Goal: Transaction & Acquisition: Purchase product/service

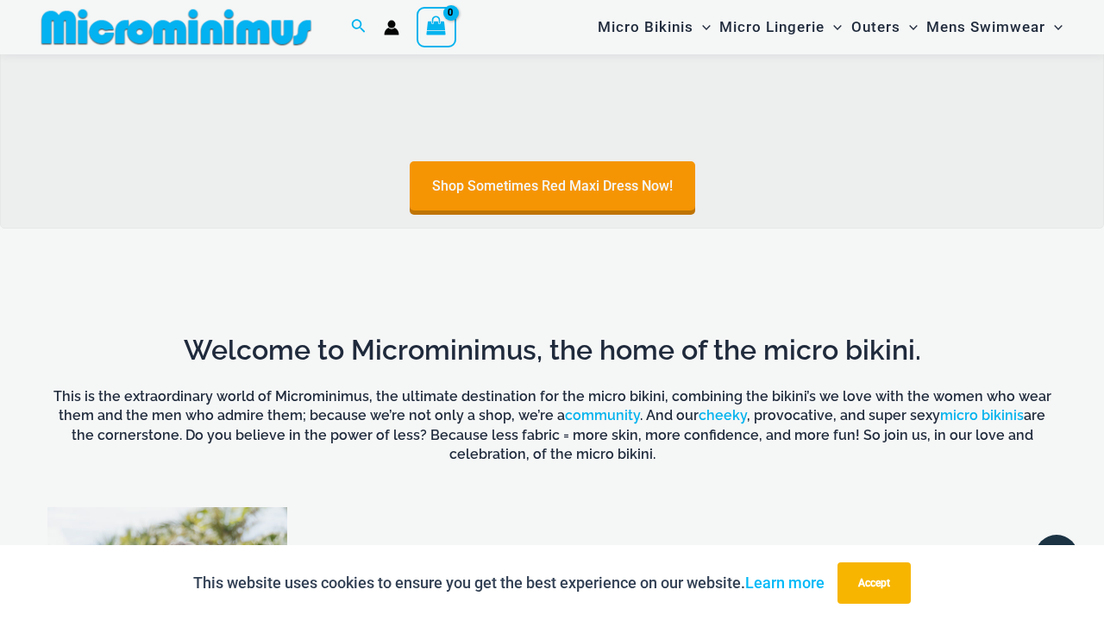
scroll to position [795, 0]
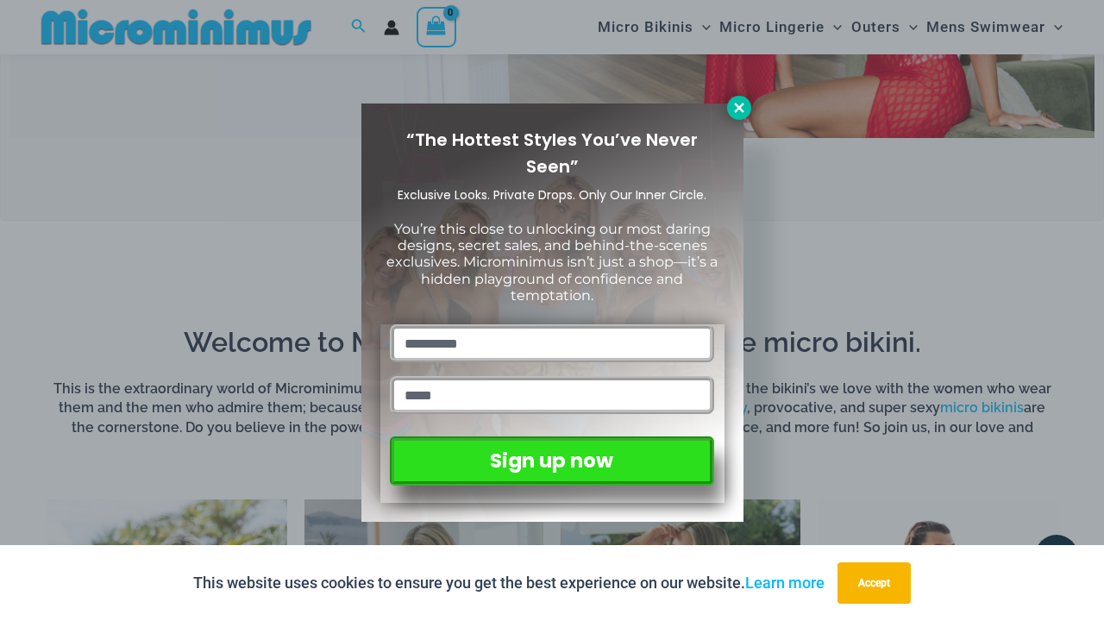
click at [733, 110] on icon at bounding box center [740, 108] width 16 height 16
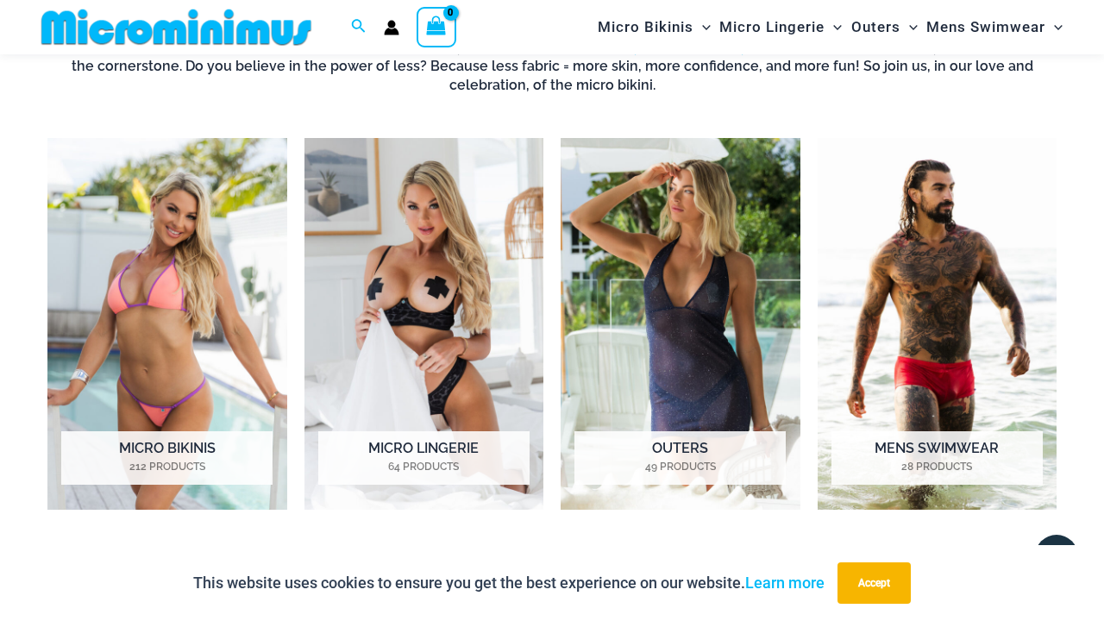
scroll to position [1155, 0]
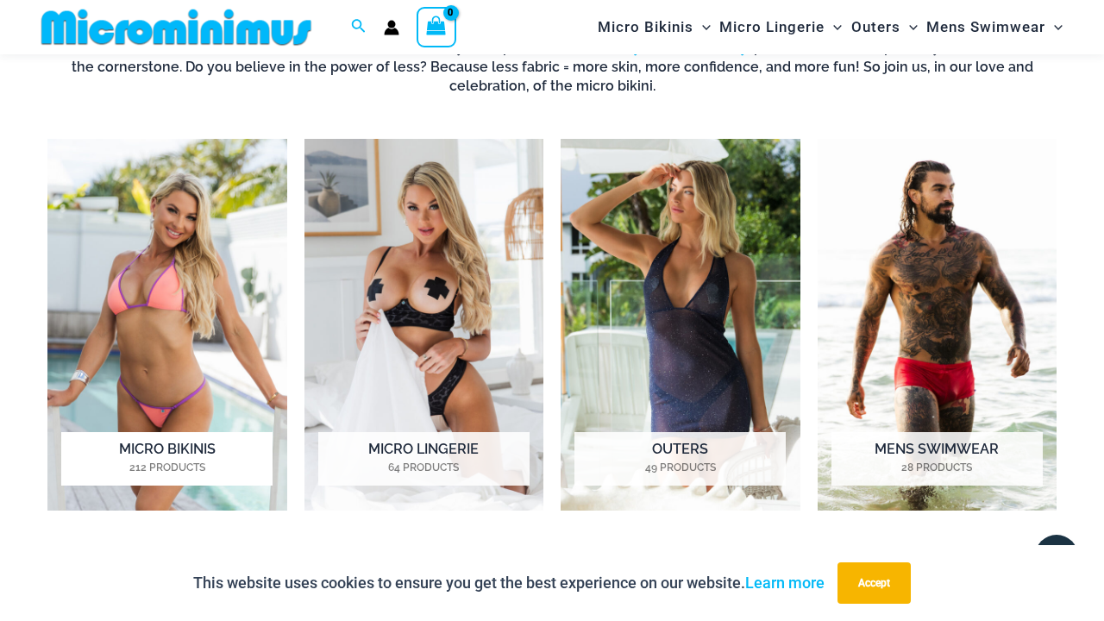
click at [163, 462] on mark "212 Products" at bounding box center [166, 468] width 211 height 16
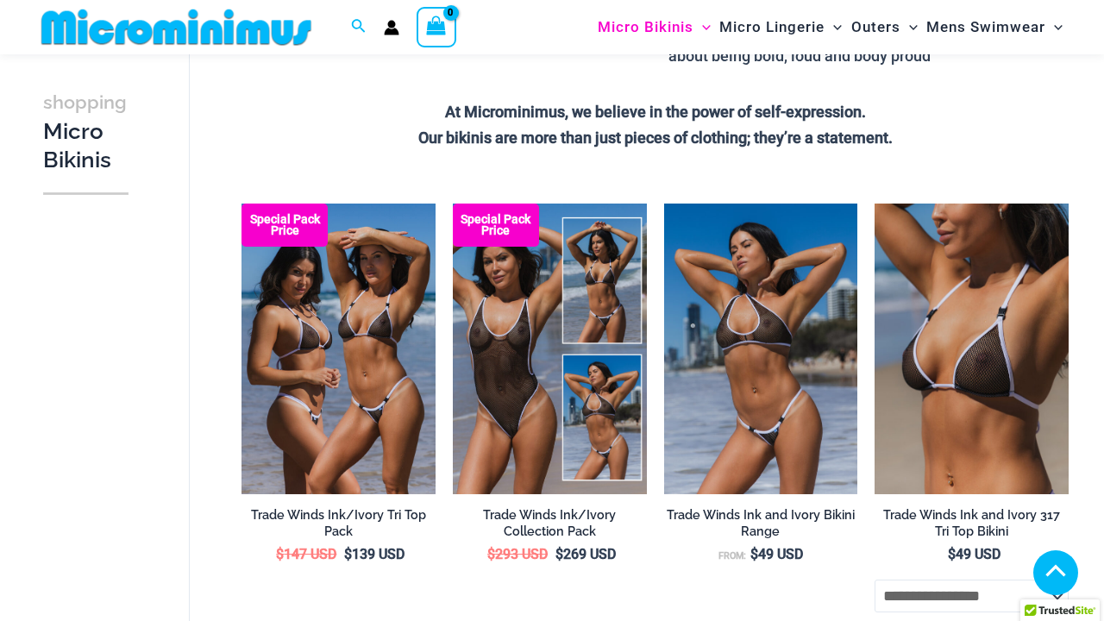
scroll to position [440, 0]
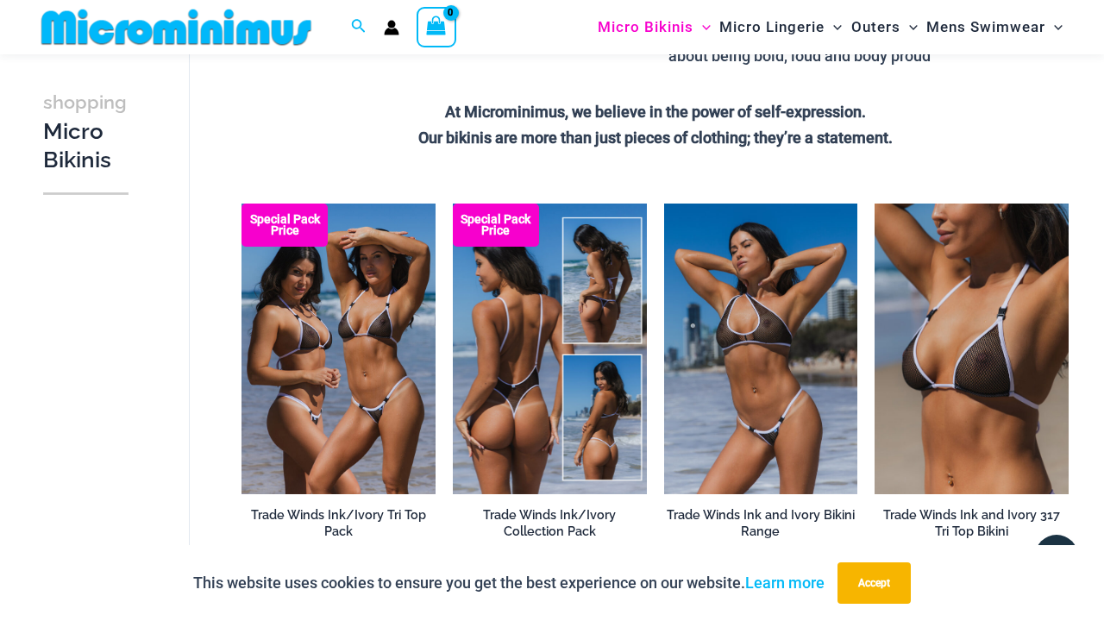
click at [541, 396] on img at bounding box center [550, 349] width 194 height 291
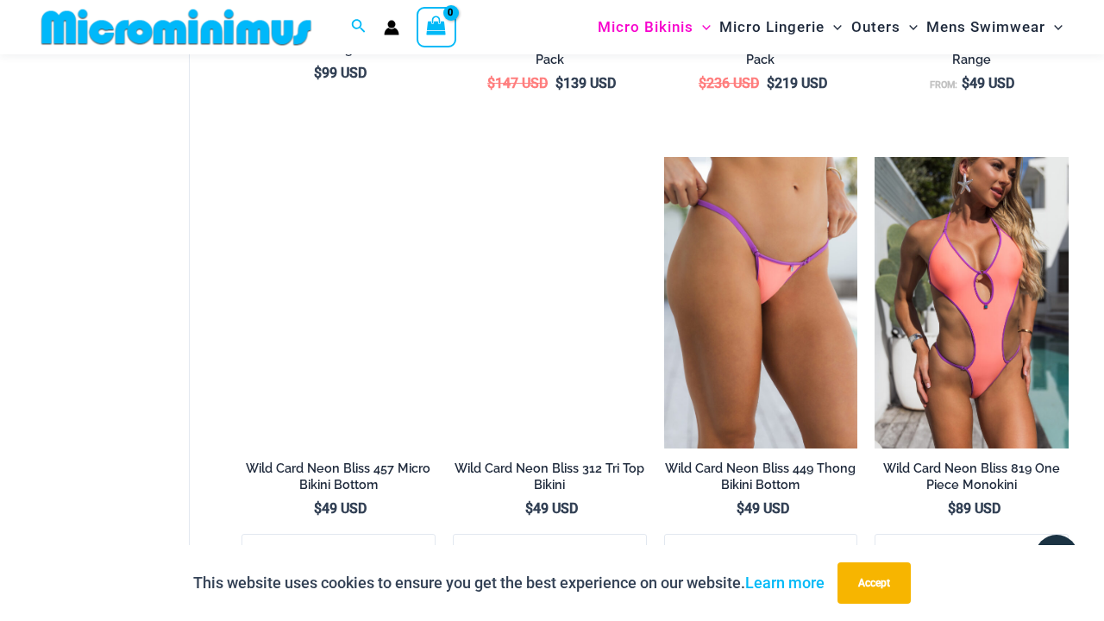
scroll to position [2779, 0]
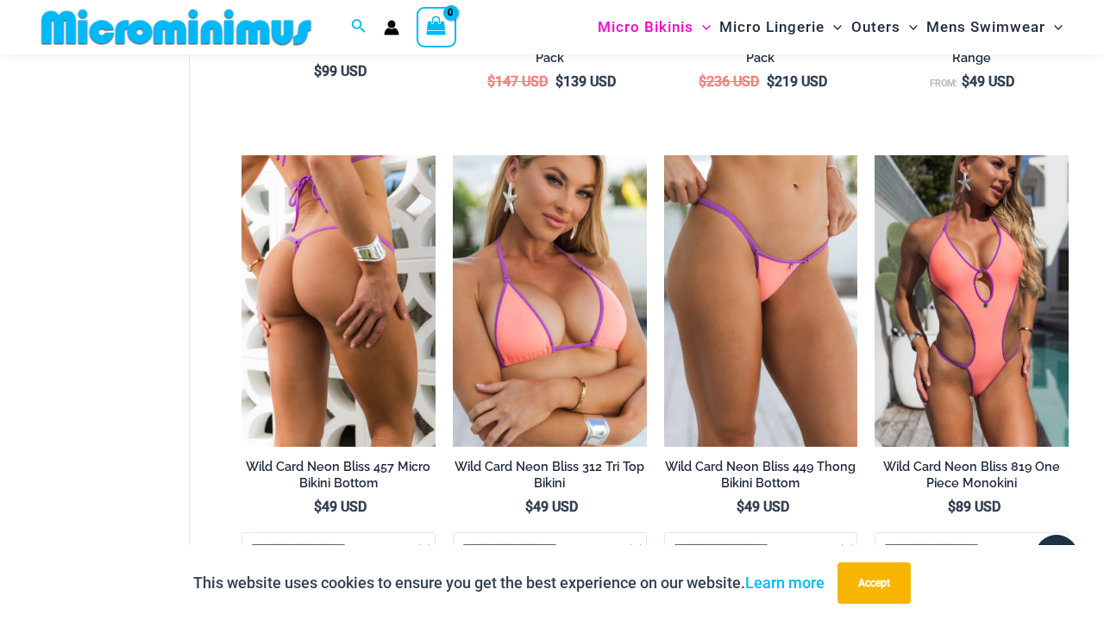
click at [357, 392] on img at bounding box center [339, 300] width 194 height 291
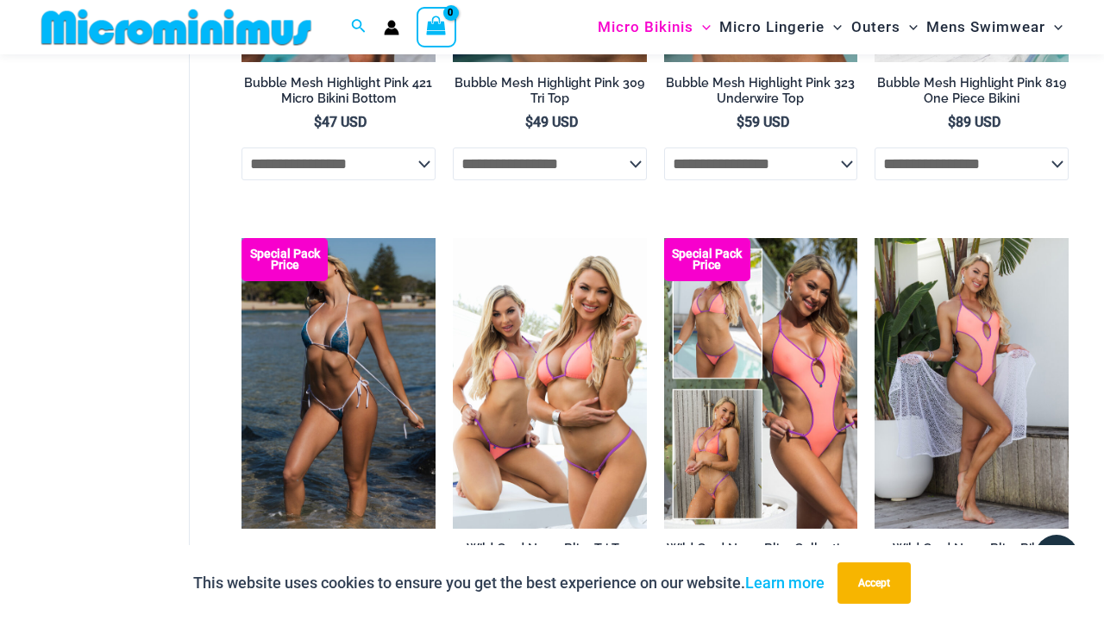
scroll to position [2278, 0]
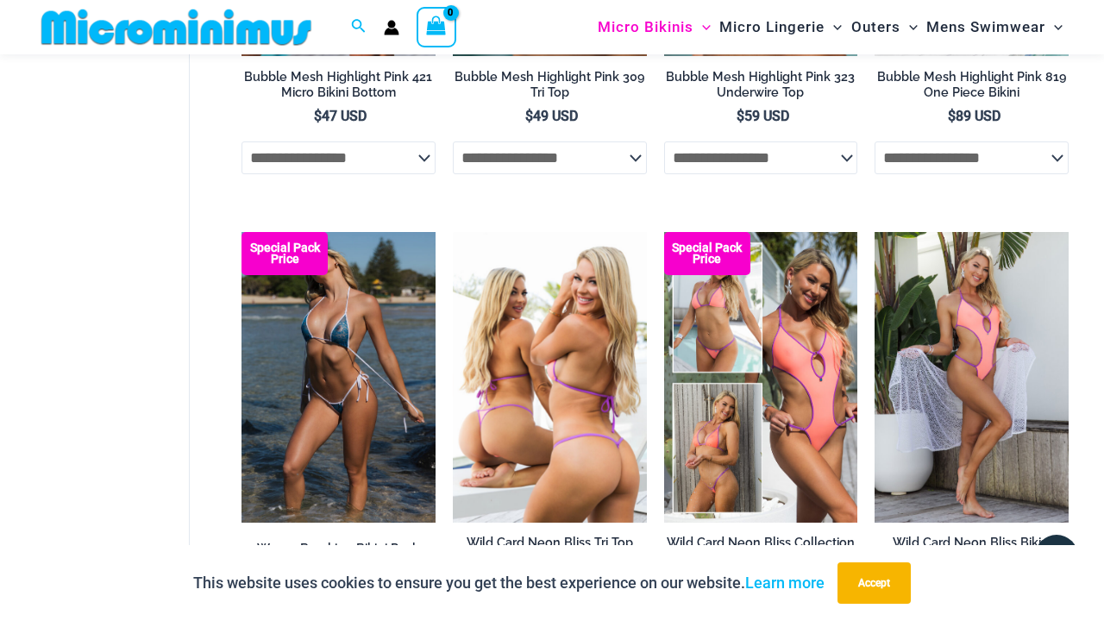
click at [514, 459] on img at bounding box center [550, 377] width 194 height 291
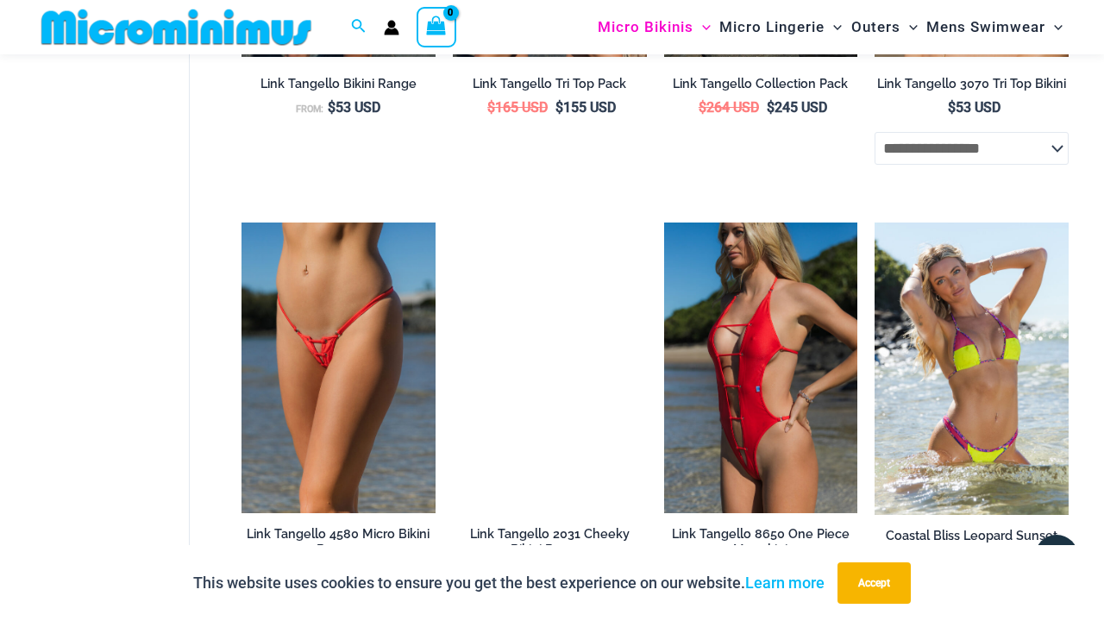
scroll to position [3638, 0]
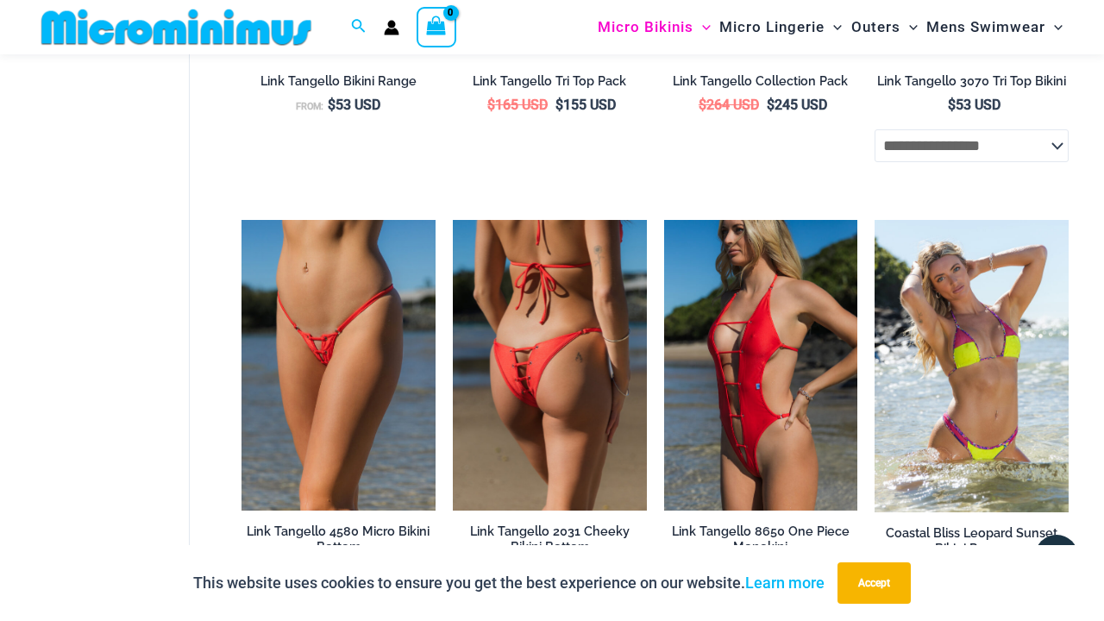
click at [548, 357] on img at bounding box center [550, 365] width 194 height 291
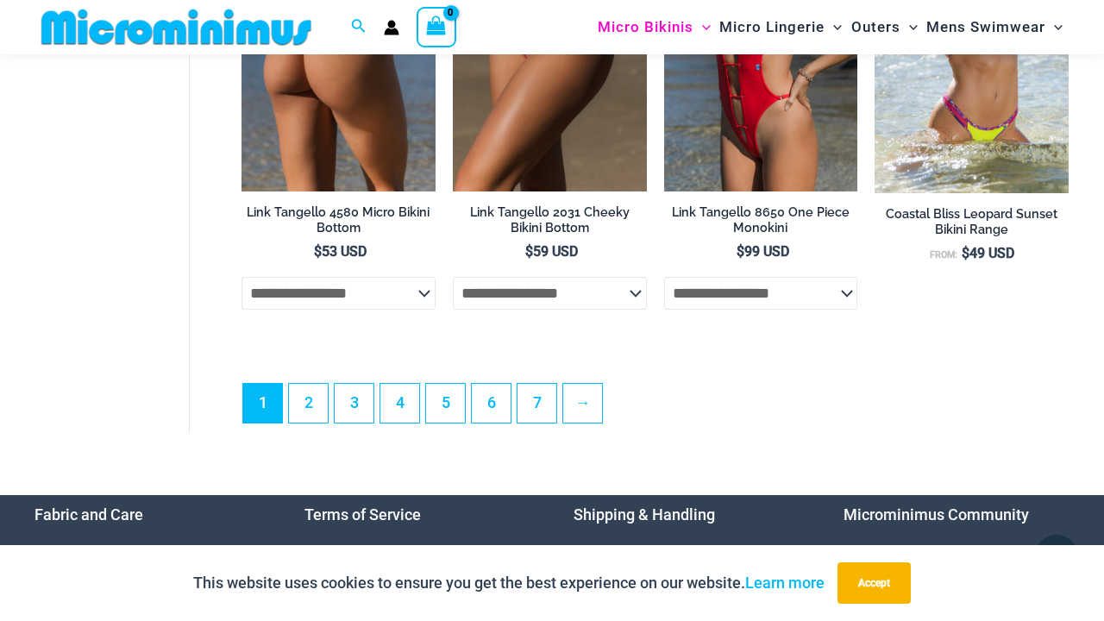
scroll to position [3954, 0]
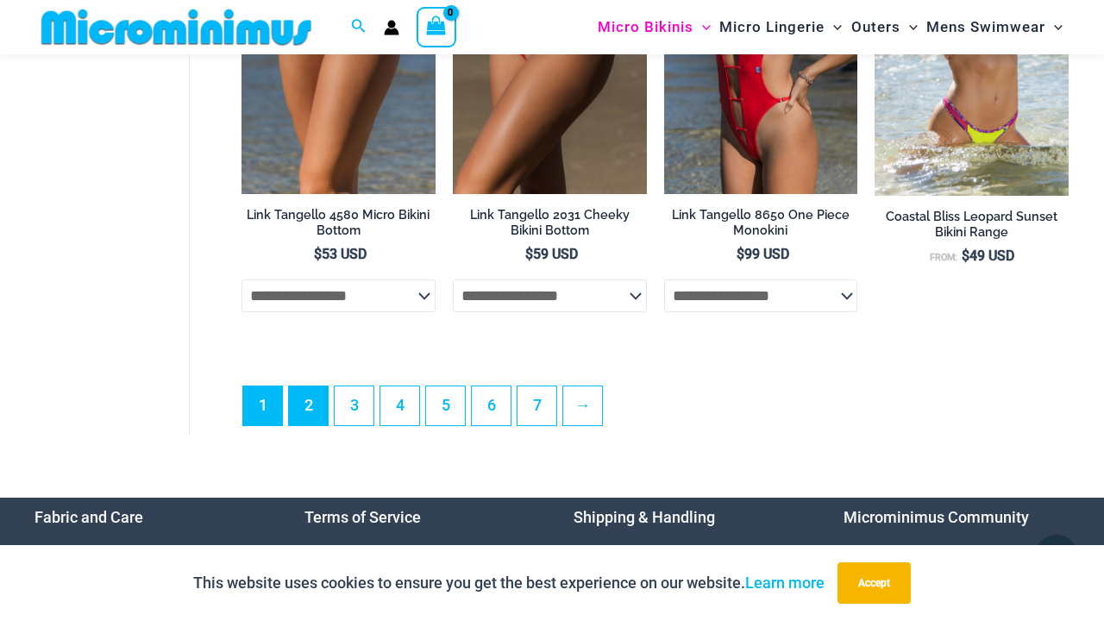
click at [311, 424] on link "2" at bounding box center [308, 406] width 39 height 39
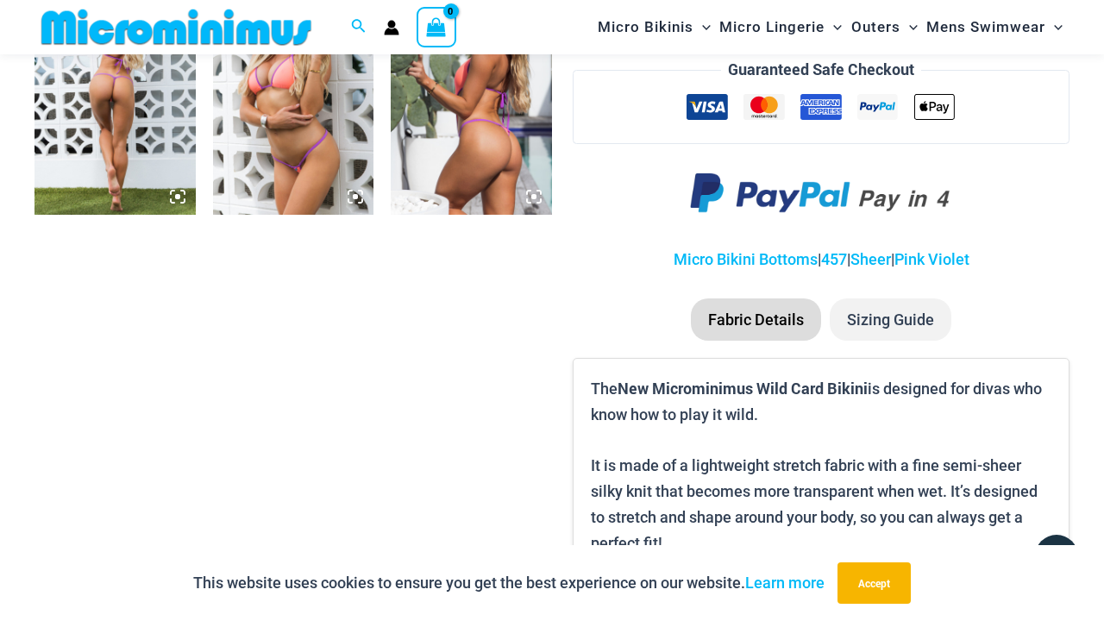
scroll to position [1243, 0]
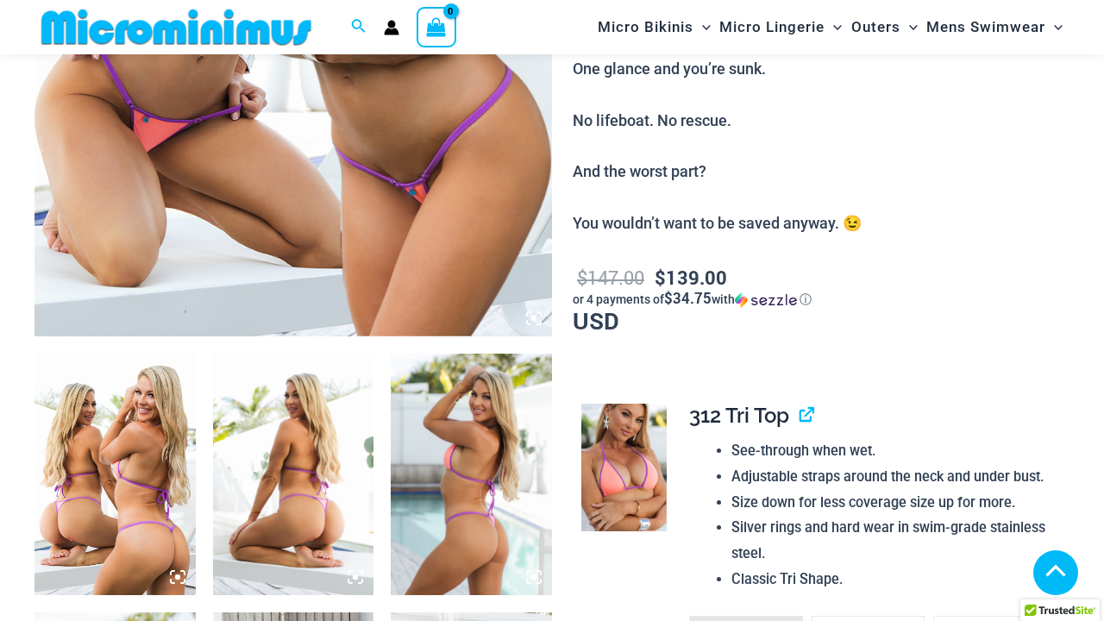
scroll to position [902, 0]
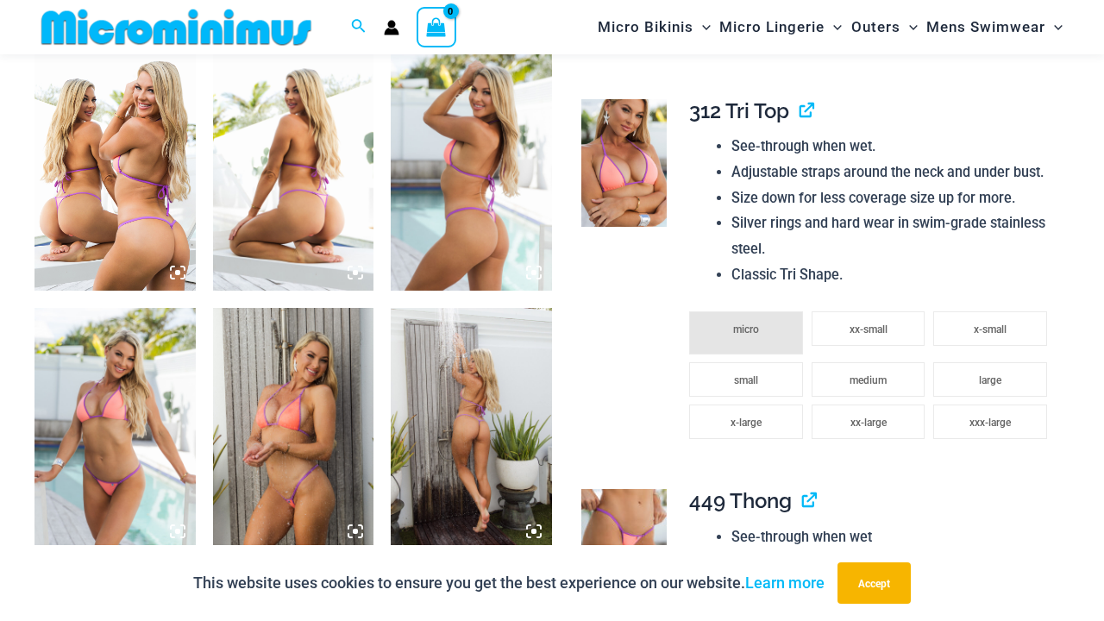
click at [352, 528] on icon at bounding box center [356, 532] width 16 height 16
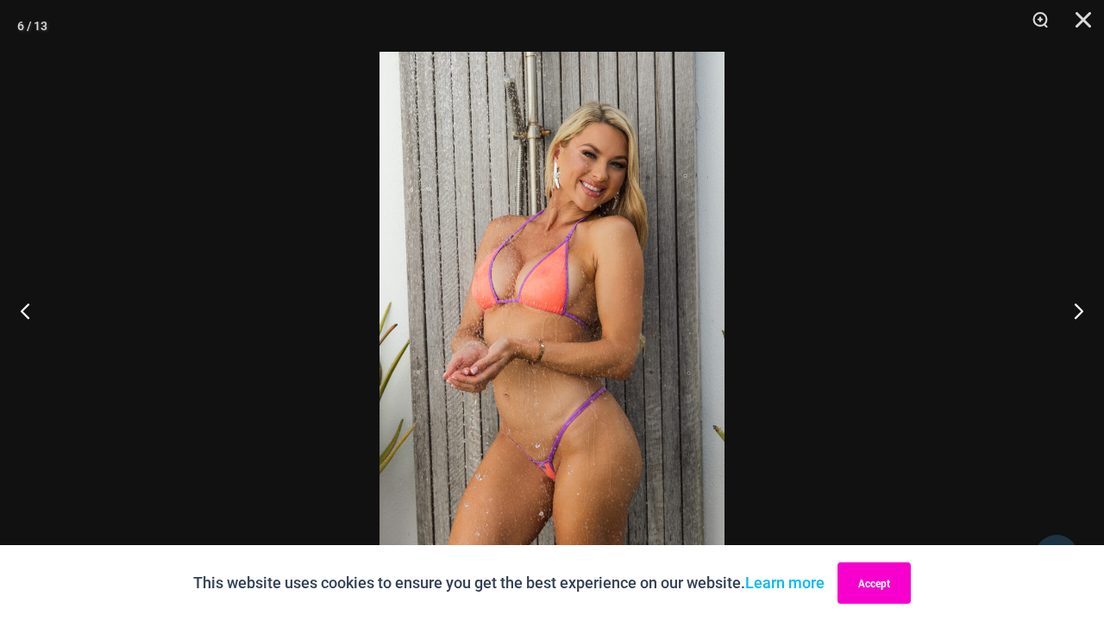
click at [880, 591] on button "Accept" at bounding box center [874, 583] width 73 height 41
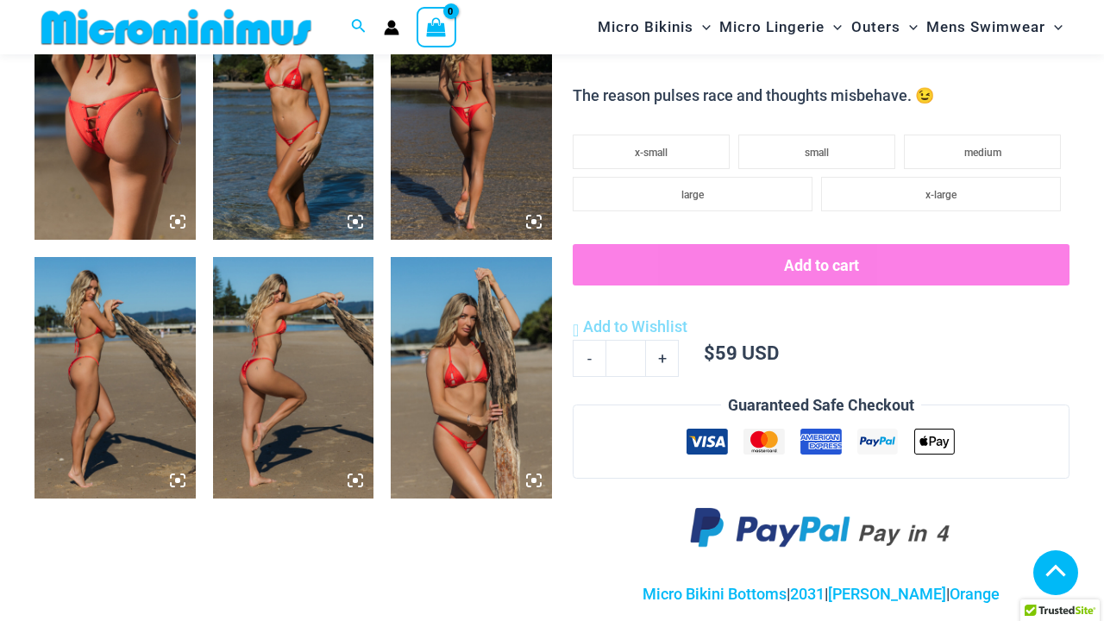
scroll to position [919, 0]
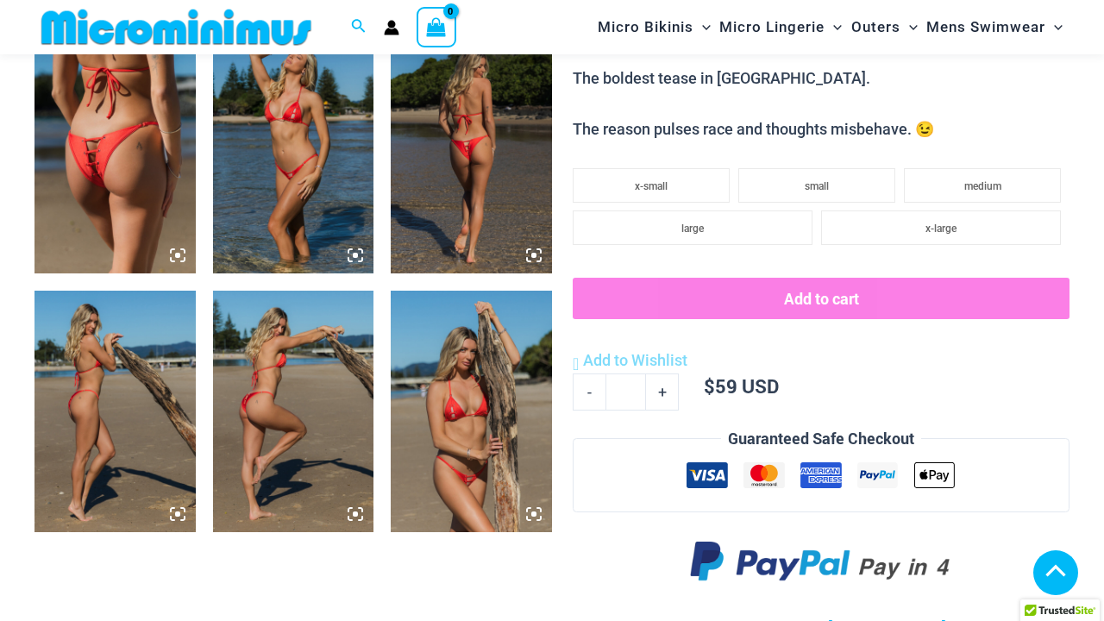
click at [475, 394] on img at bounding box center [471, 412] width 161 height 242
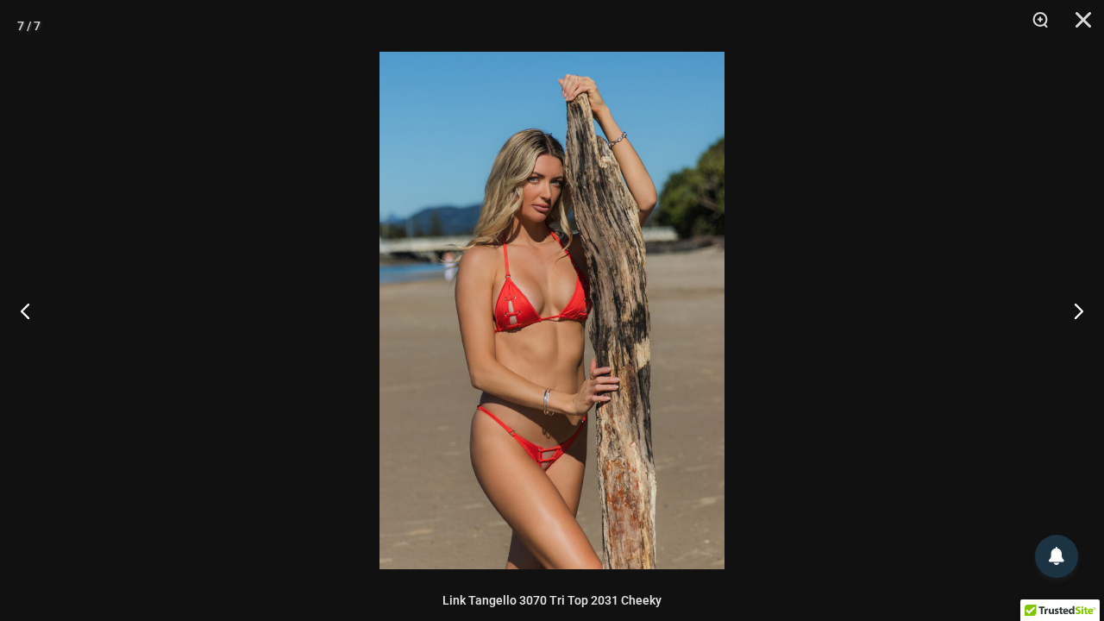
click at [604, 437] on img at bounding box center [552, 311] width 345 height 518
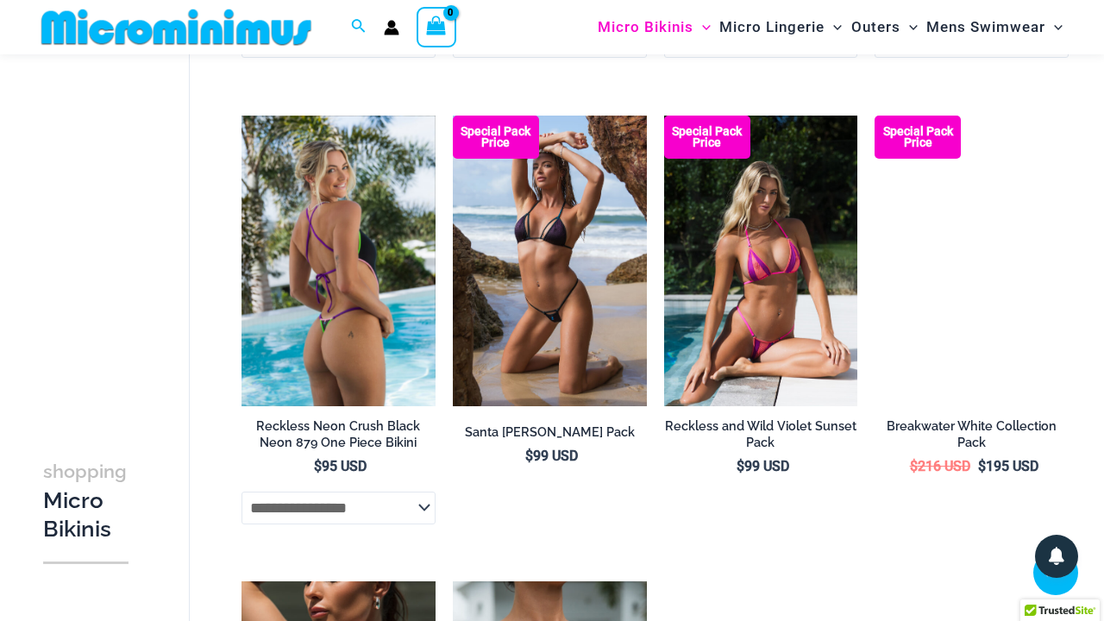
scroll to position [2409, 0]
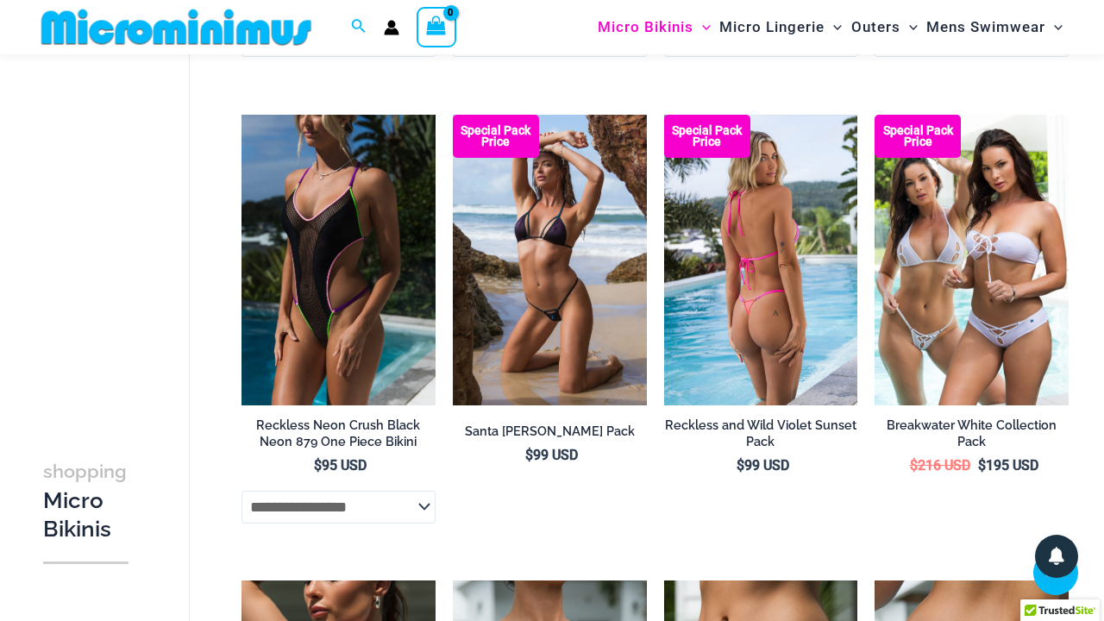
click at [734, 243] on img at bounding box center [761, 260] width 194 height 291
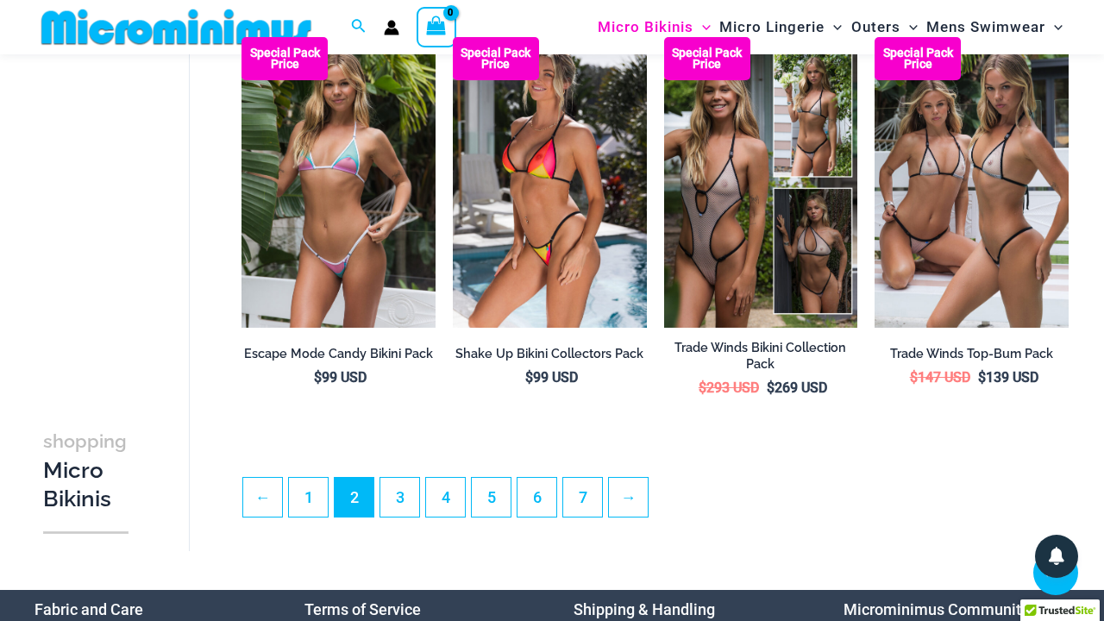
scroll to position [3417, 0]
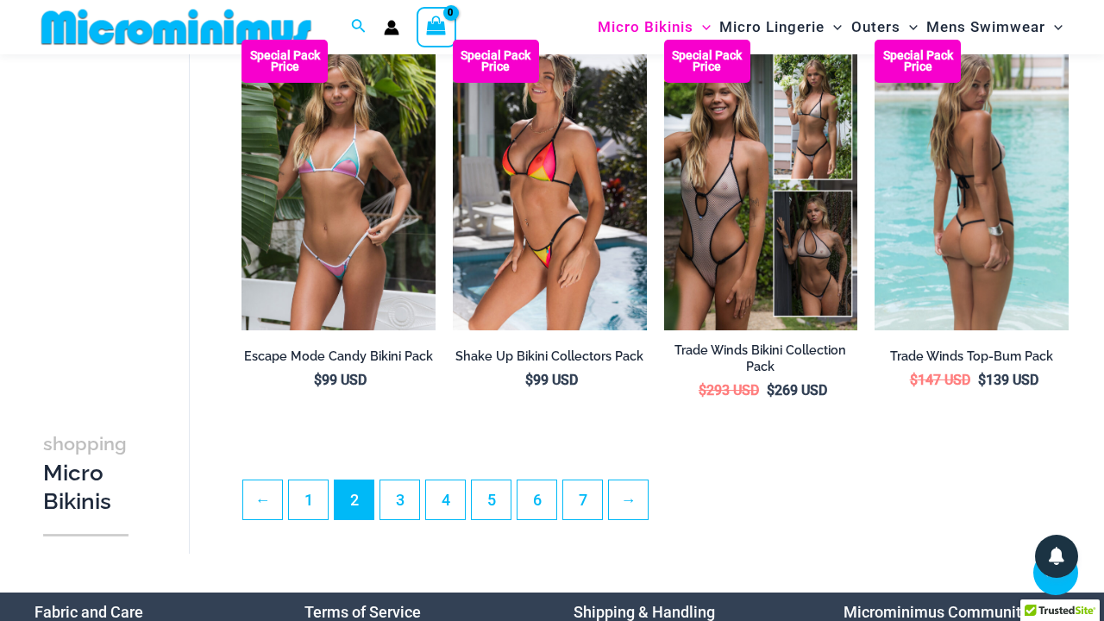
click at [1011, 263] on img at bounding box center [972, 185] width 194 height 291
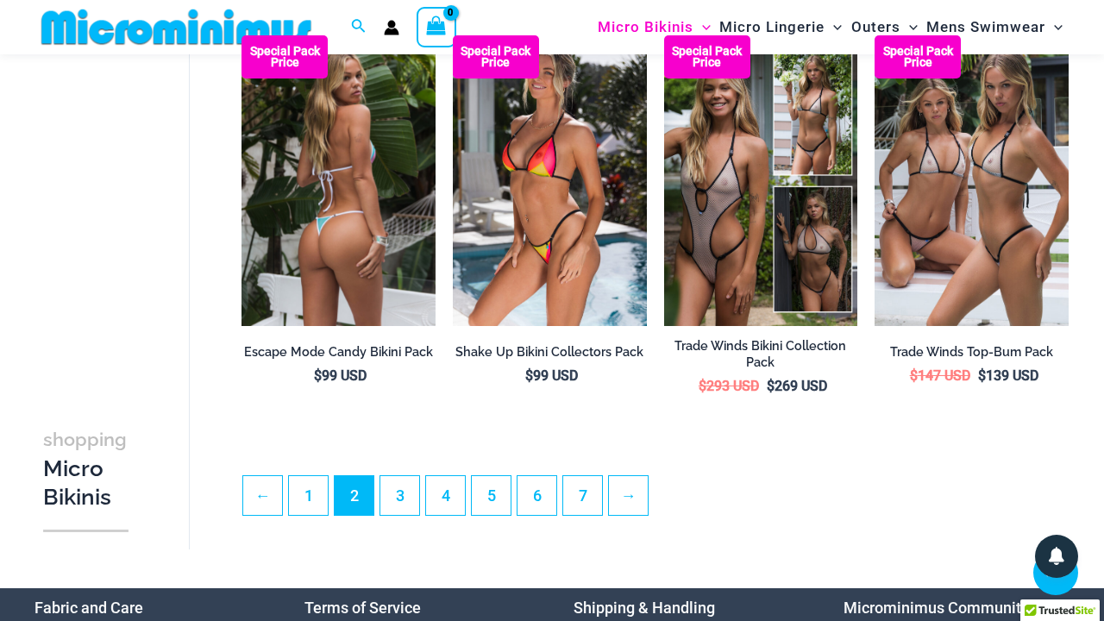
scroll to position [3420, 0]
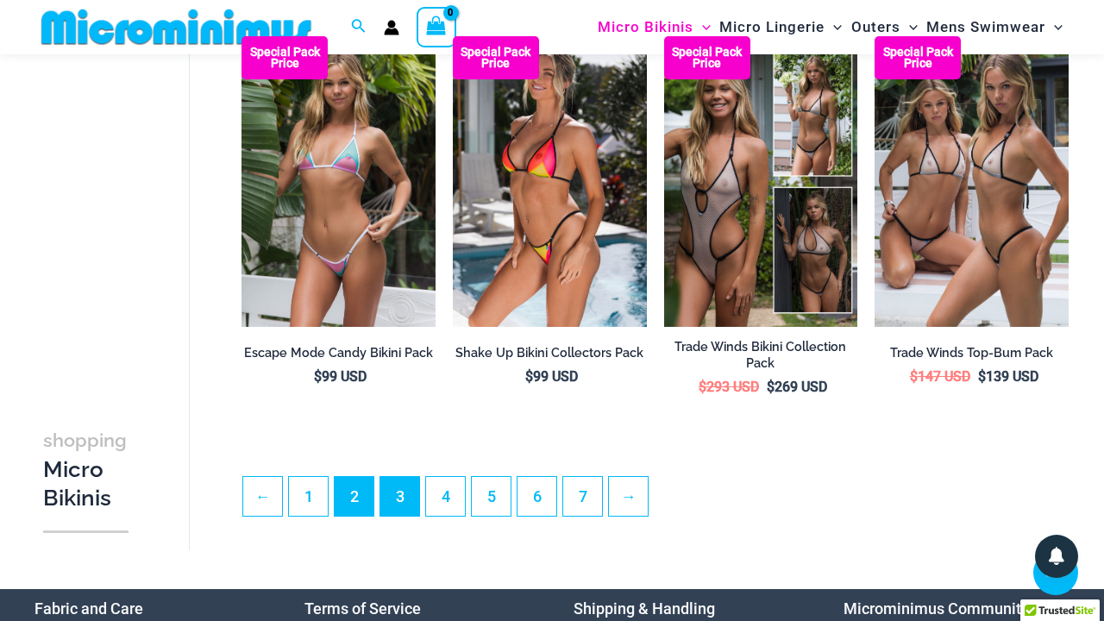
click at [411, 487] on link "3" at bounding box center [399, 496] width 39 height 39
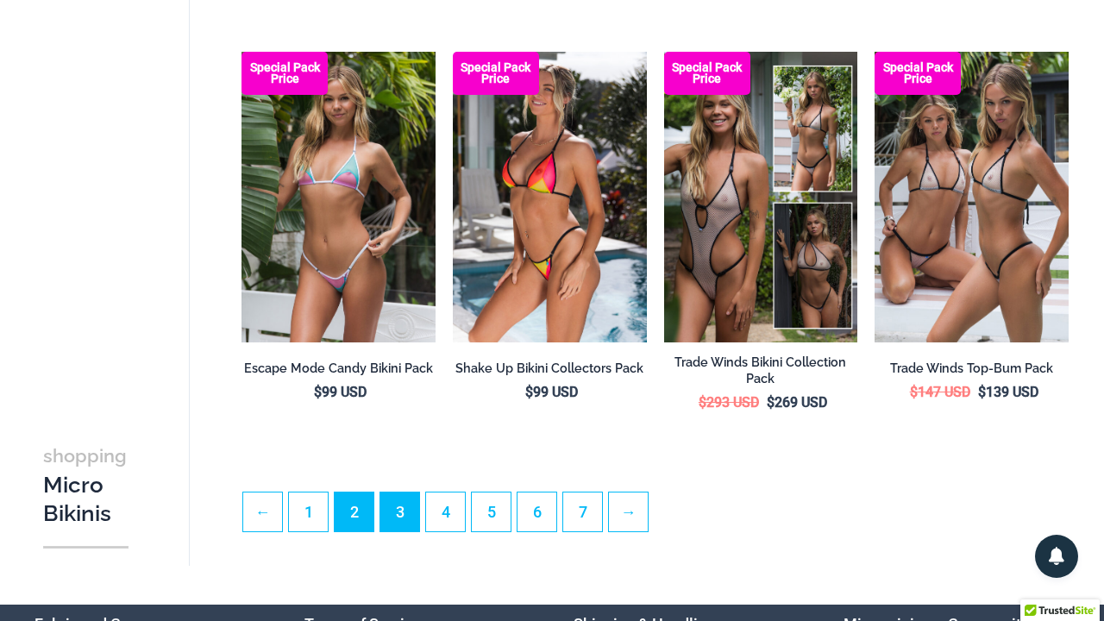
scroll to position [0, 0]
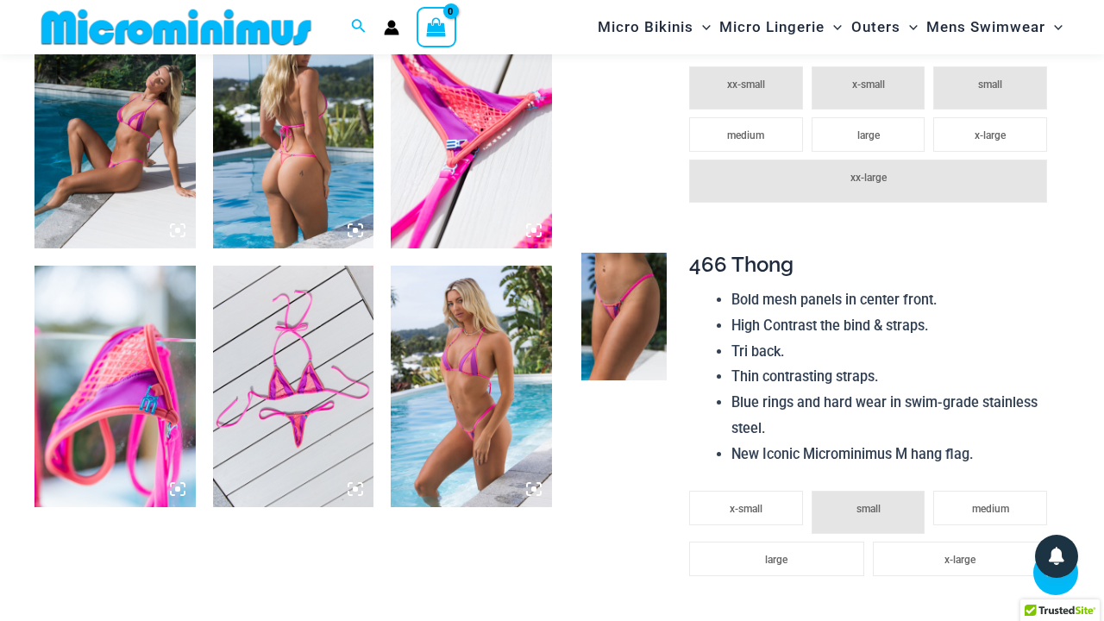
scroll to position [1204, 0]
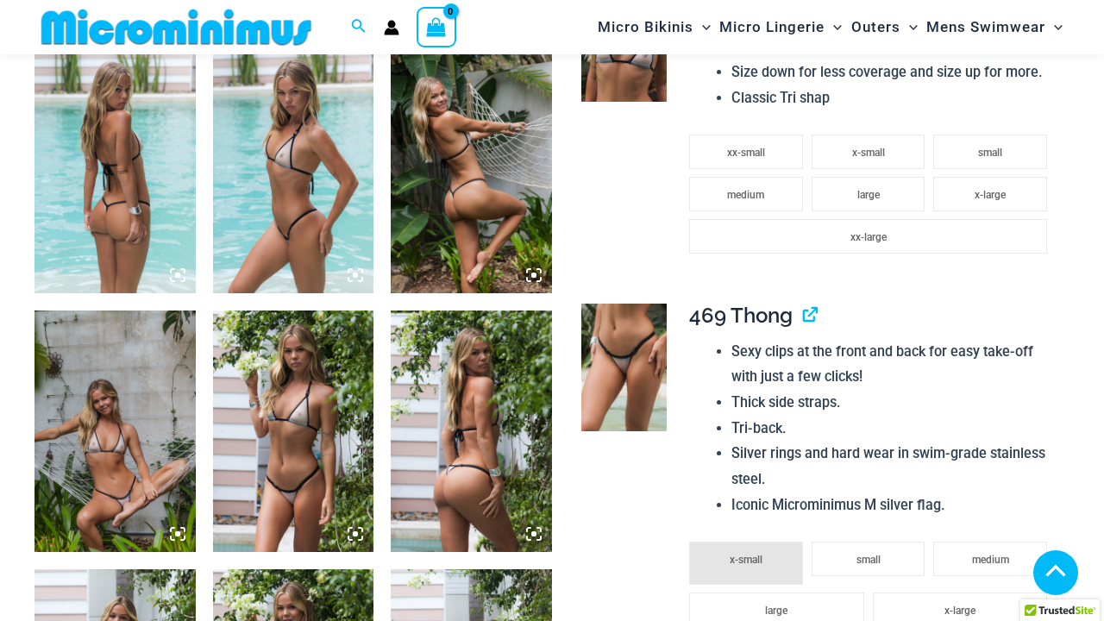
click at [113, 427] on img at bounding box center [115, 432] width 161 height 242
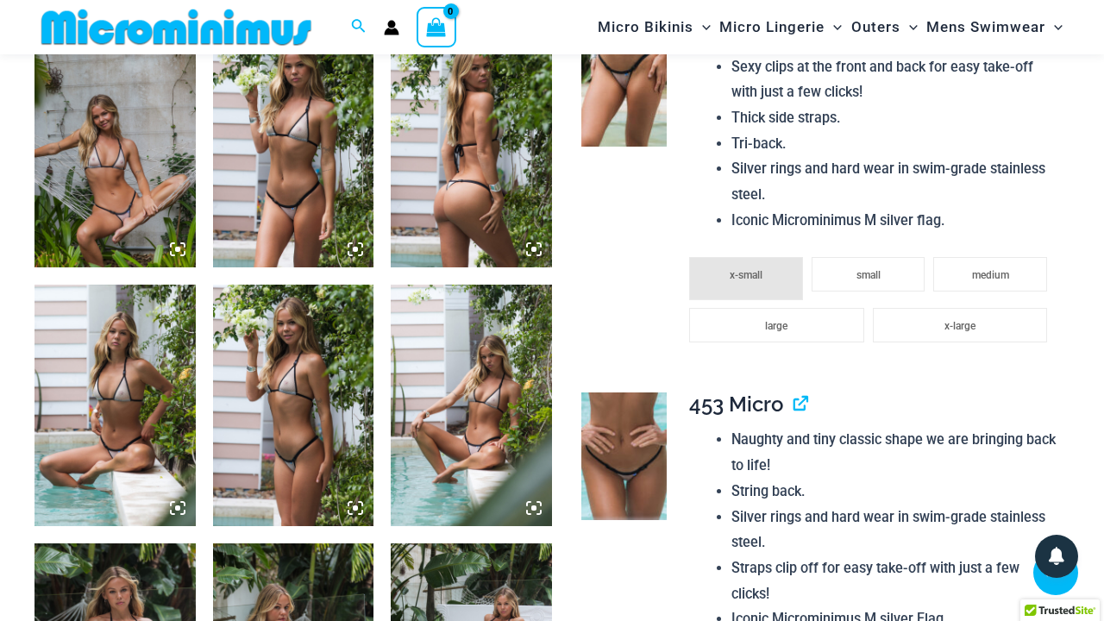
scroll to position [1182, 0]
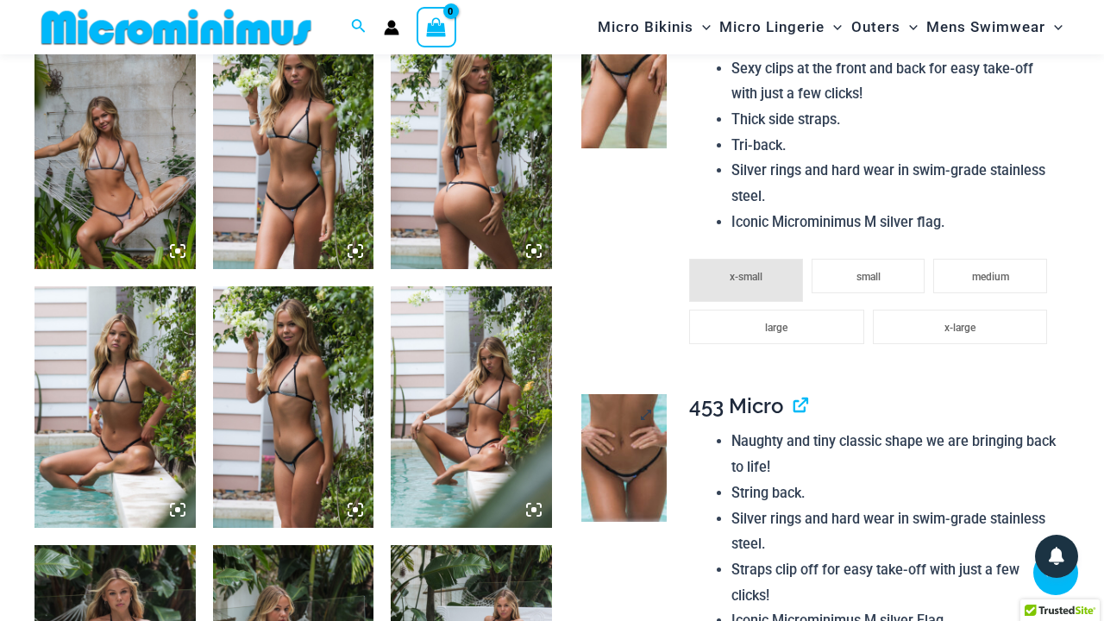
click at [628, 432] on img at bounding box center [624, 458] width 85 height 129
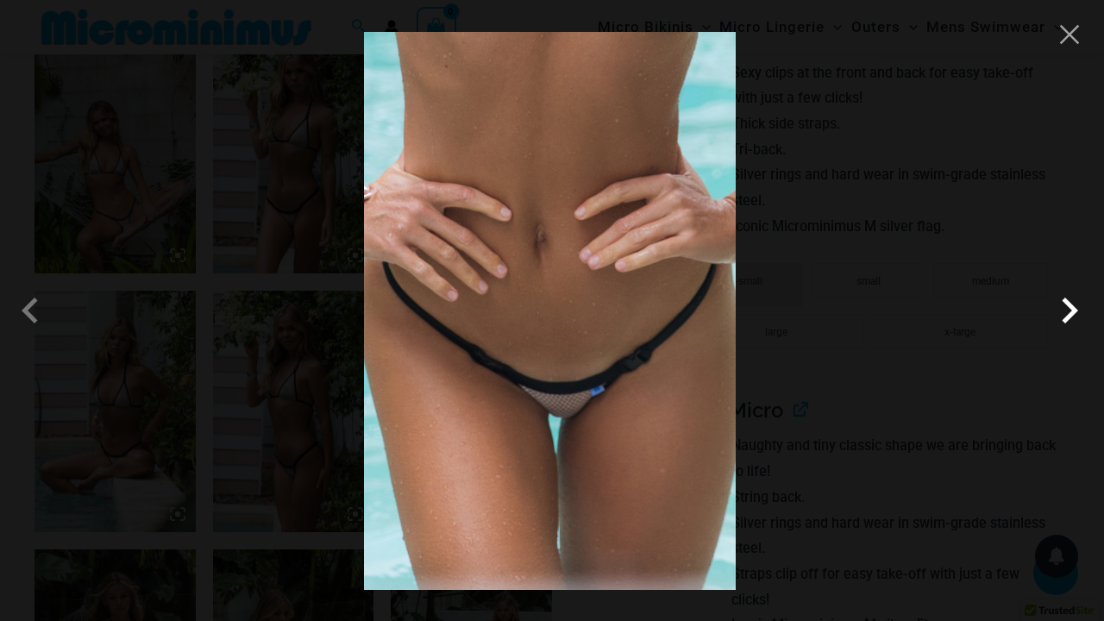
scroll to position [1177, 0]
click at [1072, 311] on span at bounding box center [1070, 311] width 52 height 52
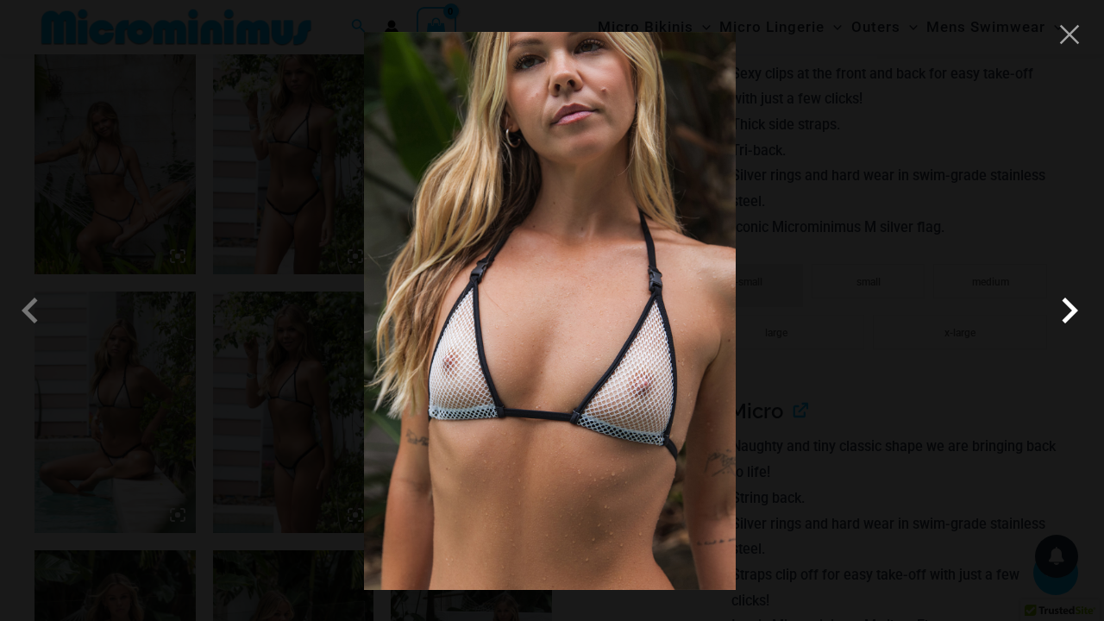
click at [1072, 312] on span at bounding box center [1070, 311] width 52 height 52
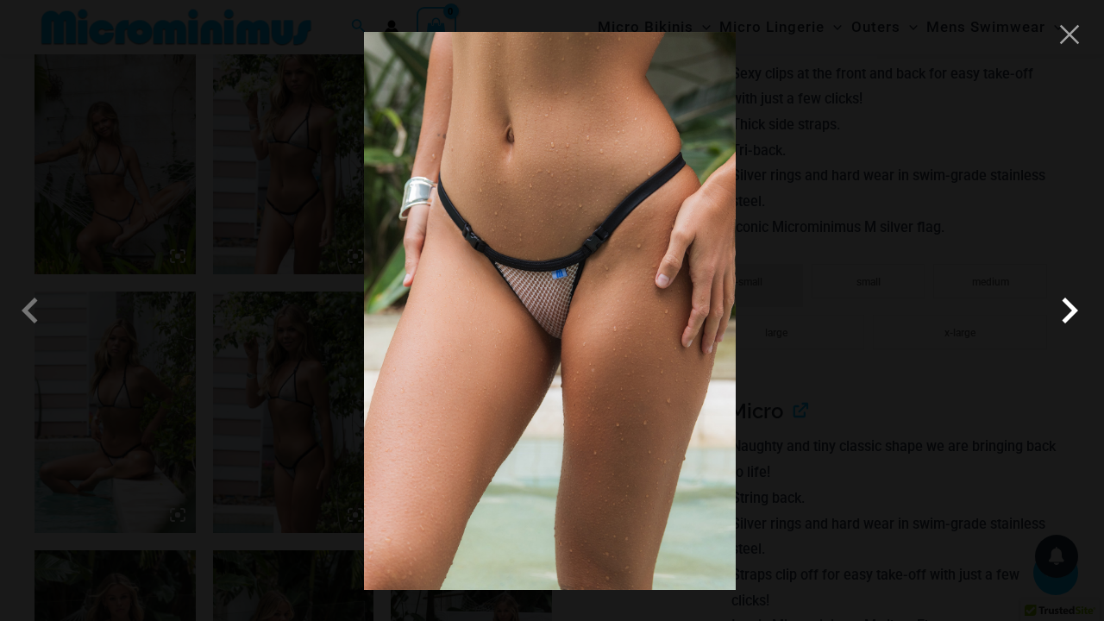
click at [1072, 312] on span at bounding box center [1070, 311] width 52 height 52
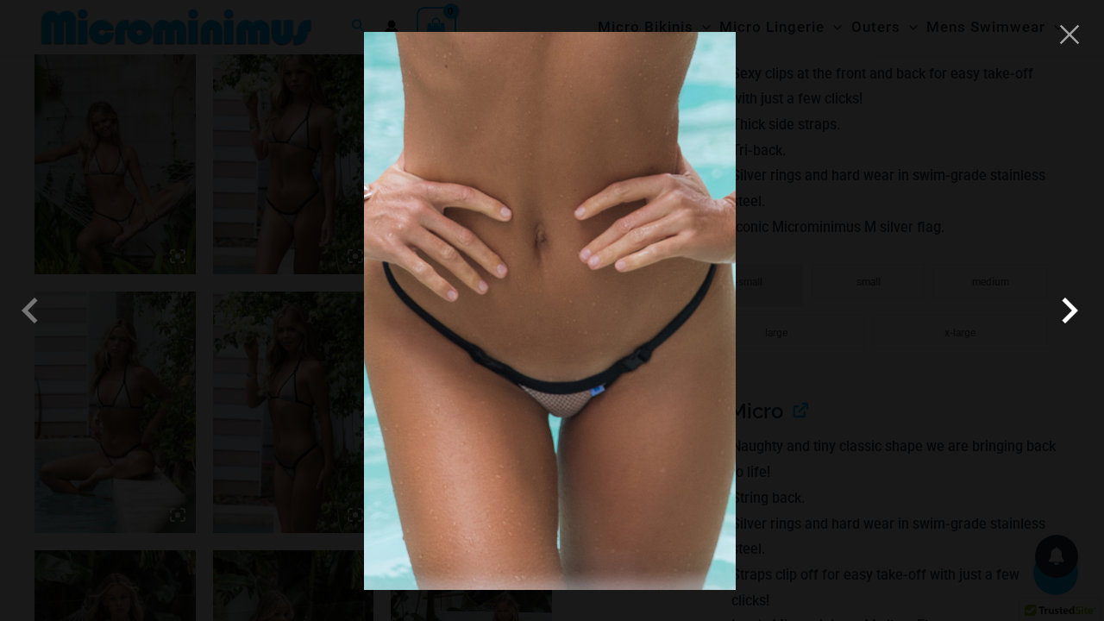
click at [1072, 312] on span at bounding box center [1070, 311] width 52 height 52
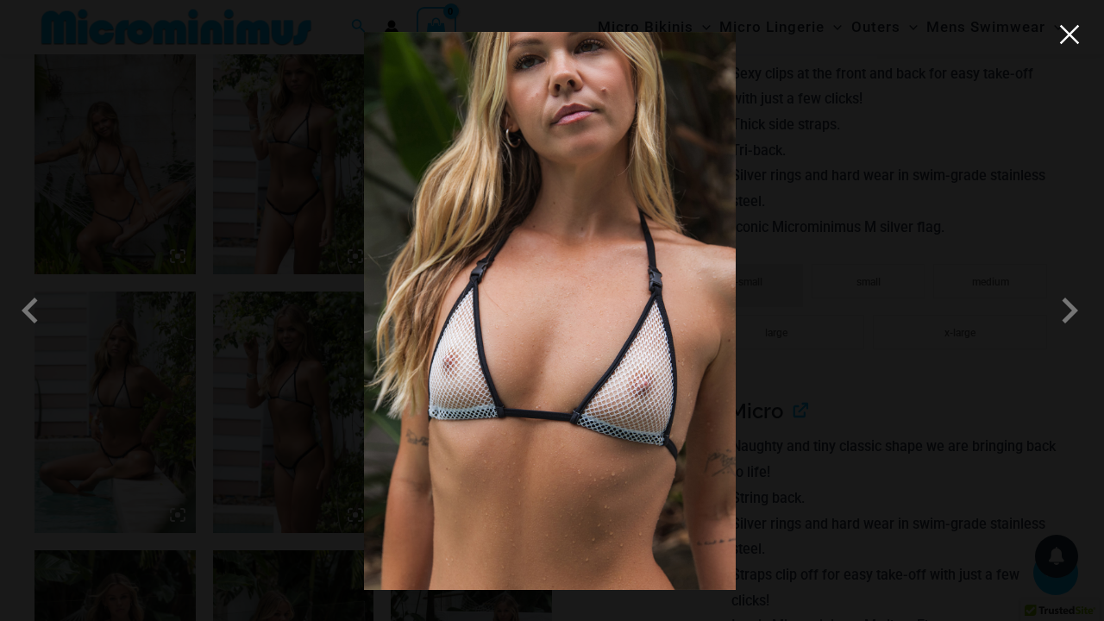
click at [1072, 35] on button "Close" at bounding box center [1070, 35] width 26 height 26
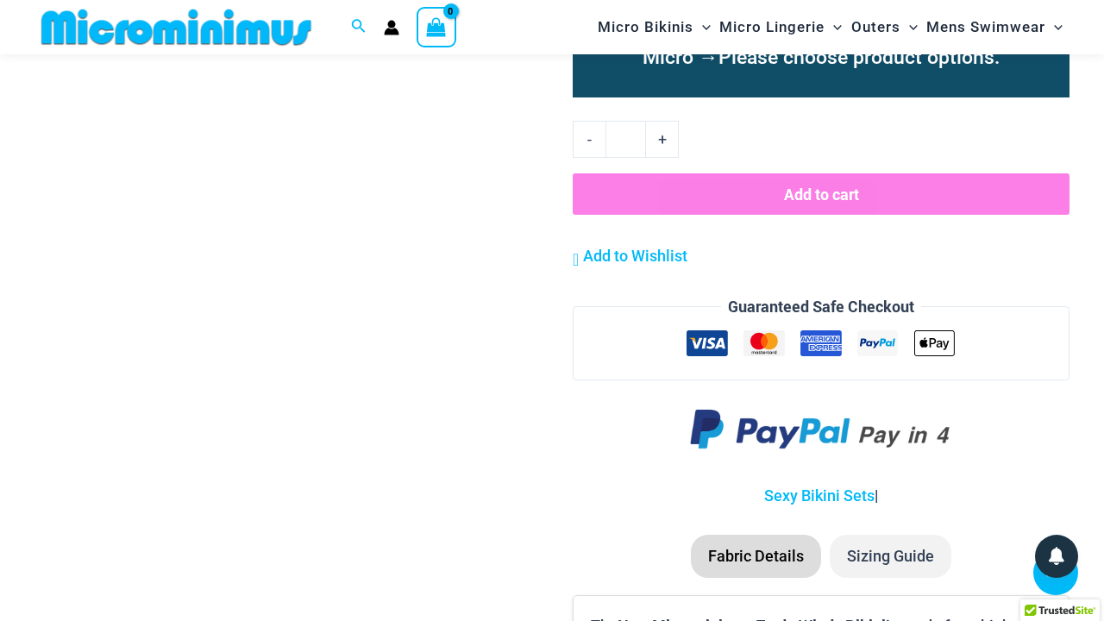
scroll to position [2019, 0]
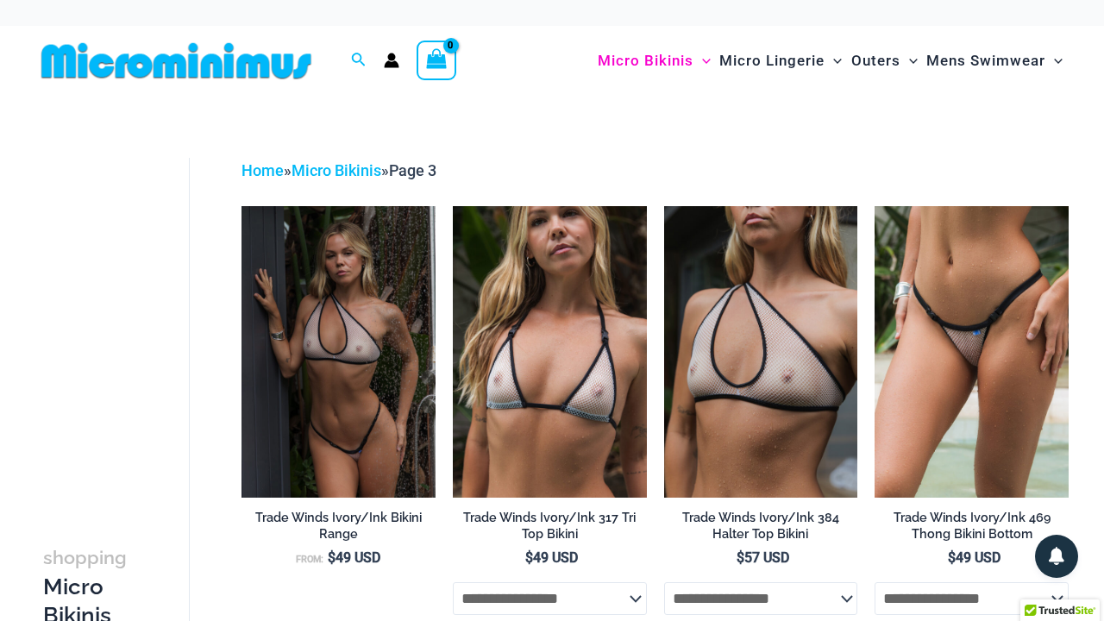
scroll to position [-1, 0]
